Goal: Complete application form: Complete application form

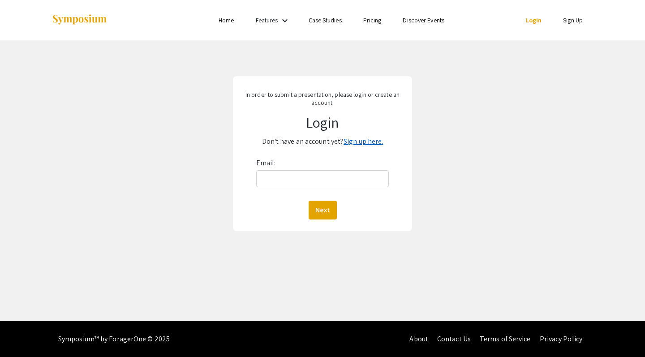
click at [374, 143] on link "Sign up here." at bounding box center [363, 141] width 39 height 9
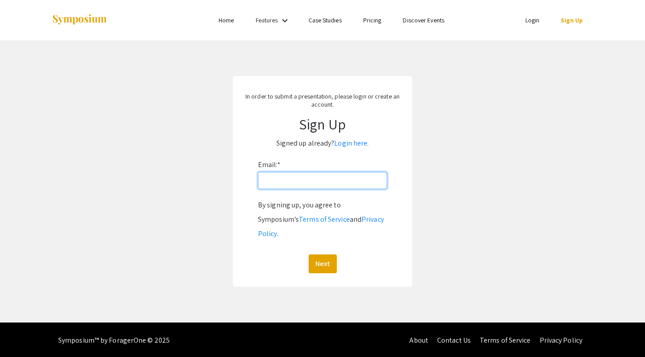
click at [316, 179] on input "Email: *" at bounding box center [322, 180] width 129 height 17
type input "nowerss@oregonstate.edu"
click at [322, 255] on button "Next" at bounding box center [323, 264] width 28 height 19
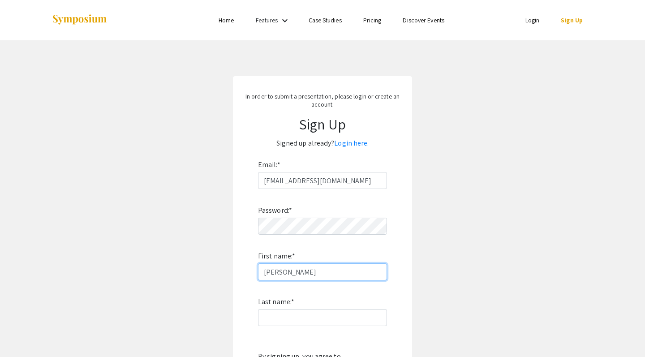
type input "[PERSON_NAME]"
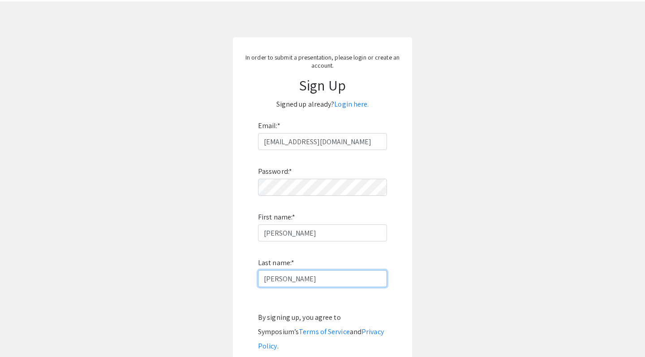
scroll to position [41, 0]
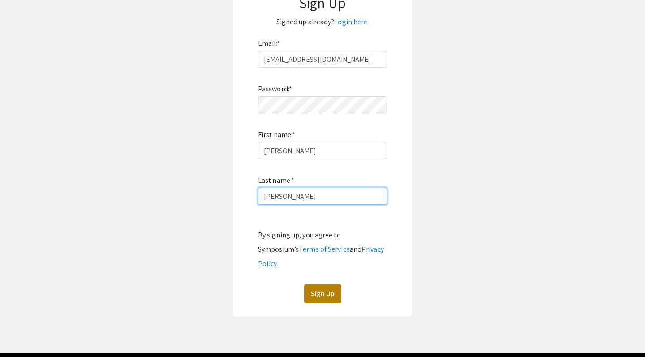
type input "Nowers"
click at [324, 285] on button "Sign Up" at bounding box center [322, 294] width 37 height 19
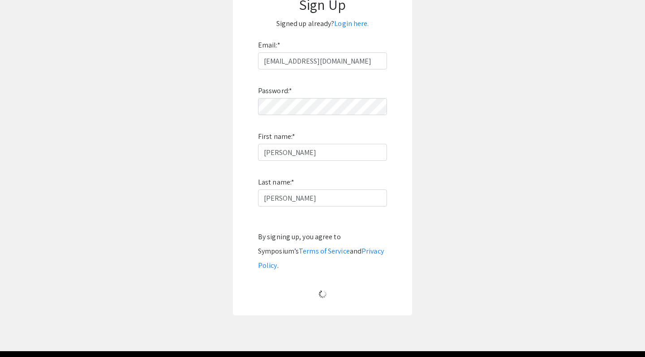
scroll to position [0, 0]
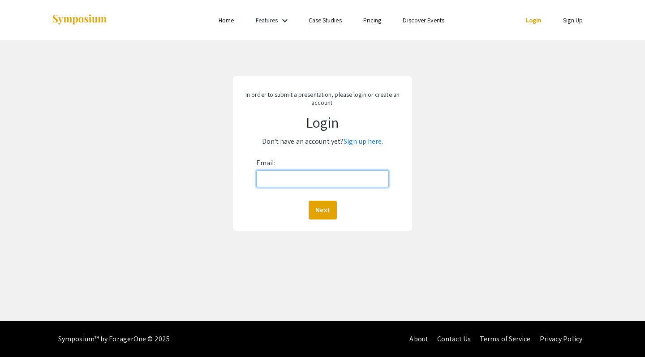
type input "nowerss@oregonstate.edu"
click at [322, 210] on button "Next" at bounding box center [323, 210] width 28 height 19
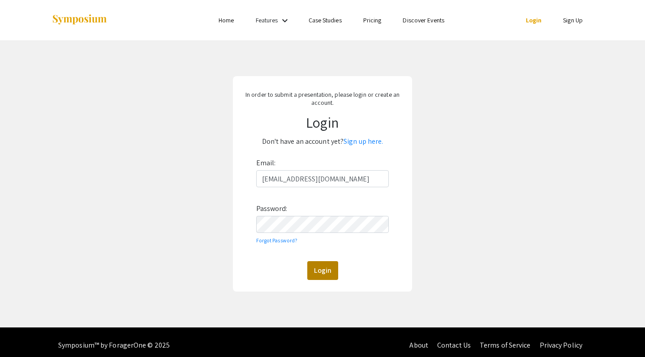
click at [325, 269] on button "Login" at bounding box center [322, 270] width 31 height 19
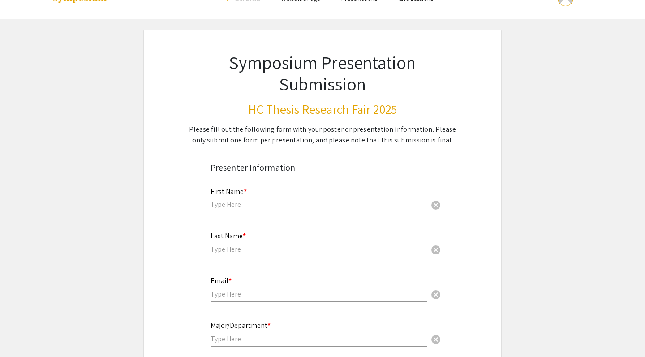
scroll to position [43, 0]
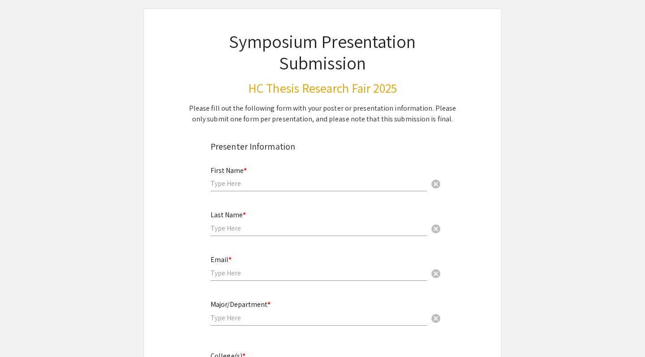
click at [229, 185] on input "text" at bounding box center [319, 183] width 216 height 9
type input "Sophia"
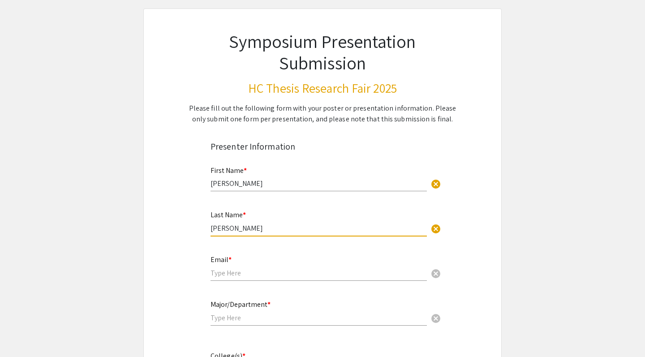
type input "Nowers"
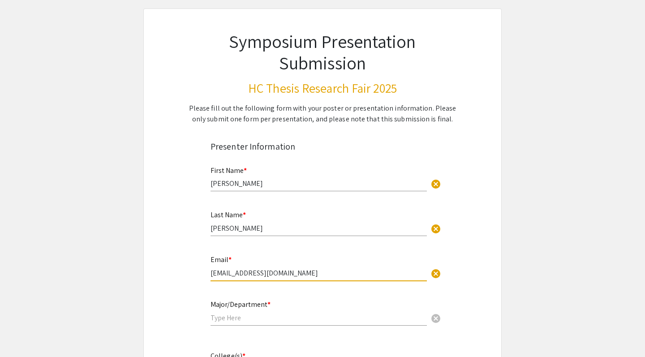
type input "nowerss@oregonstate.edu"
click at [255, 322] on input "text" at bounding box center [319, 317] width 216 height 9
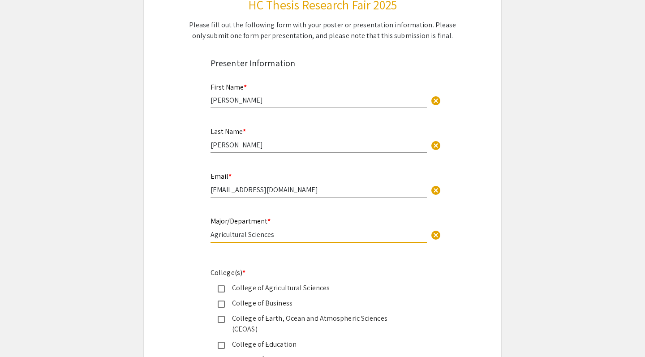
scroll to position [131, 0]
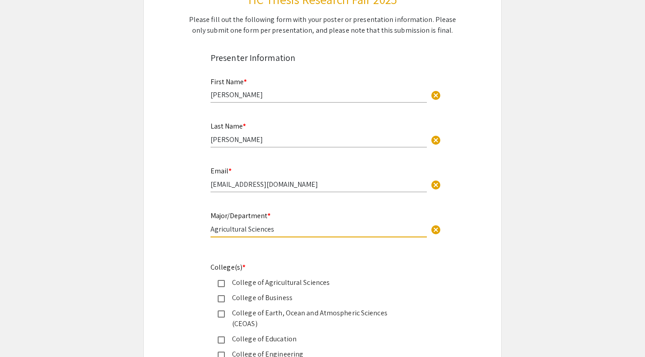
type input "Agricultural Sciences"
click at [220, 285] on mat-pseudo-checkbox at bounding box center [221, 283] width 7 height 7
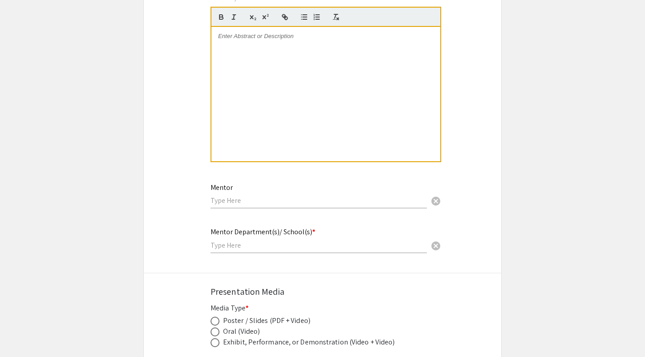
scroll to position [877, 0]
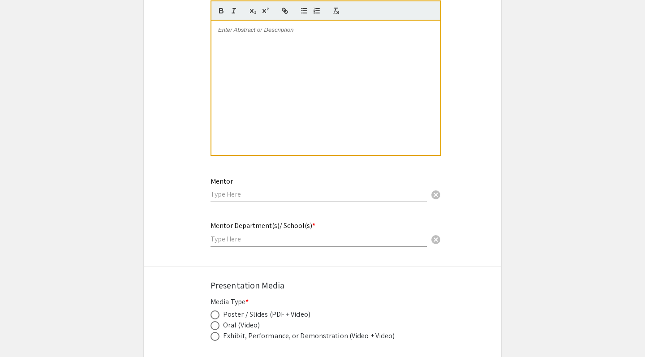
click at [246, 190] on div "Mentor cancel" at bounding box center [319, 185] width 216 height 34
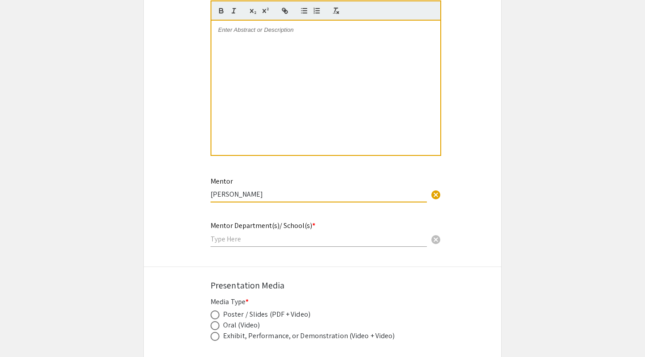
type input "Aaron Wolf"
click at [253, 234] on input "text" at bounding box center [319, 238] width 216 height 9
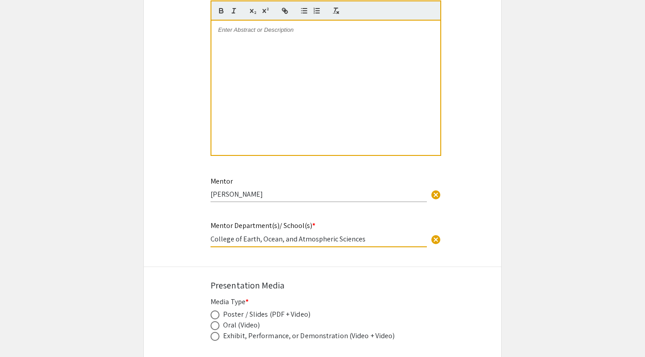
type input "College of Earth, Ocean, and Atmospheric Sciences"
click at [216, 311] on span at bounding box center [215, 315] width 9 height 9
click at [216, 311] on input "radio" at bounding box center [215, 315] width 9 height 9
radio input "true"
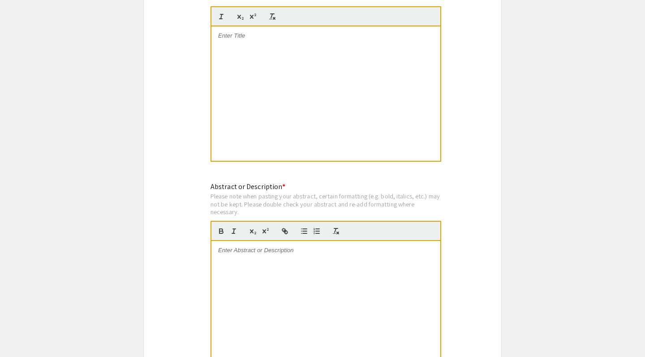
scroll to position [631, 0]
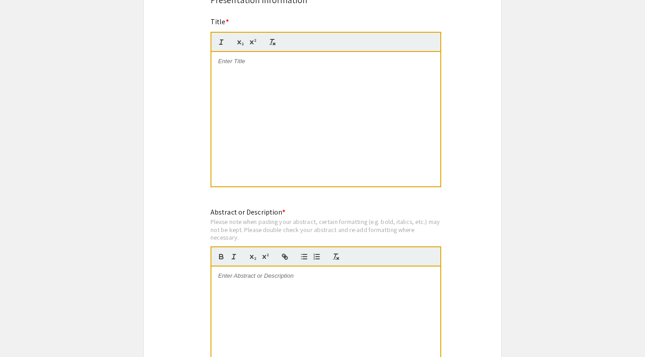
click at [282, 78] on div at bounding box center [325, 119] width 229 height 134
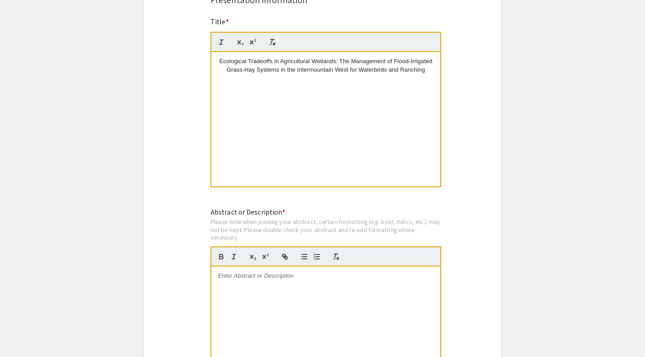
scroll to position [4, 0]
click at [227, 59] on p "Ecological Tradeoffs in Agricultural Wetlands: The Management of Flood-Irrigate…" at bounding box center [326, 65] width 216 height 17
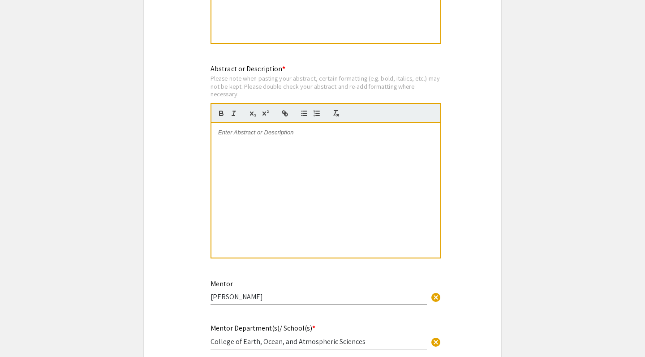
scroll to position [778, 0]
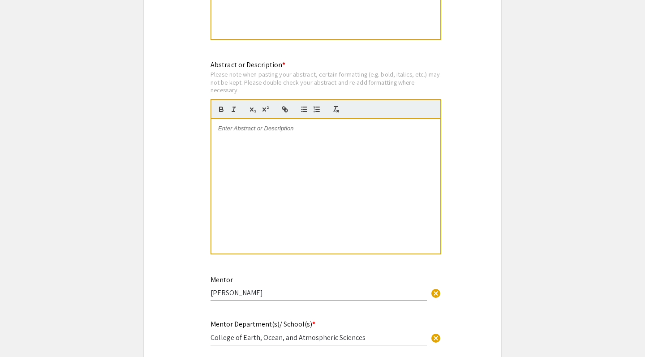
click at [327, 160] on div at bounding box center [325, 186] width 229 height 134
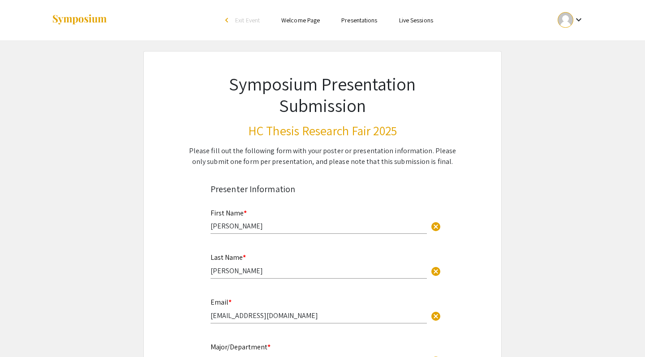
scroll to position [0, 0]
